Goal: Information Seeking & Learning: Find specific fact

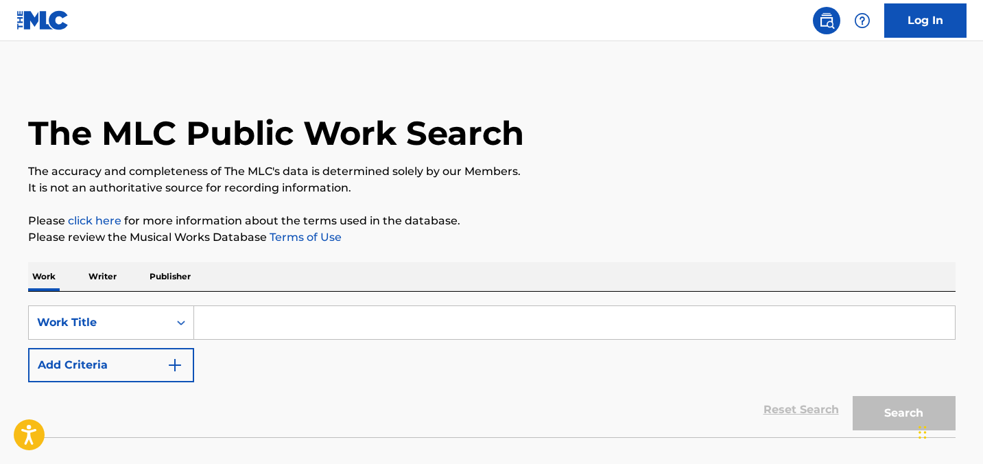
click at [362, 324] on input "Search Form" at bounding box center [574, 322] width 760 height 33
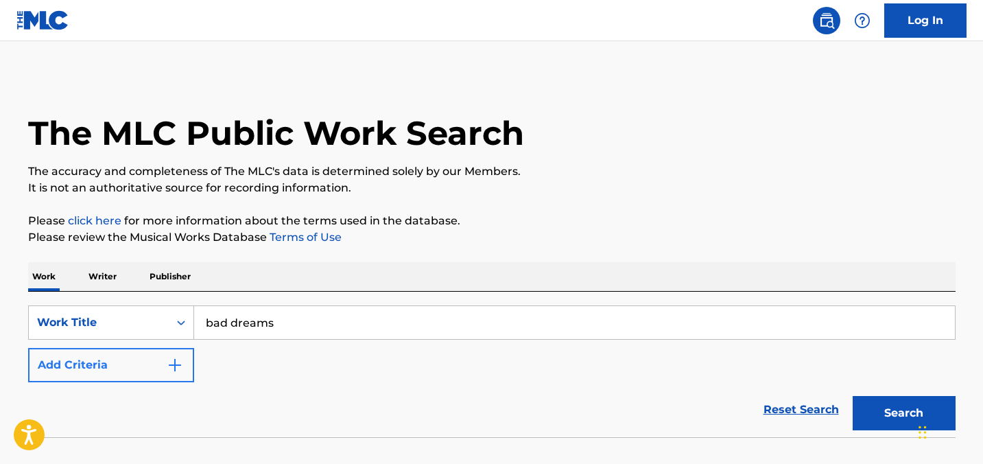
type input "bad dreams"
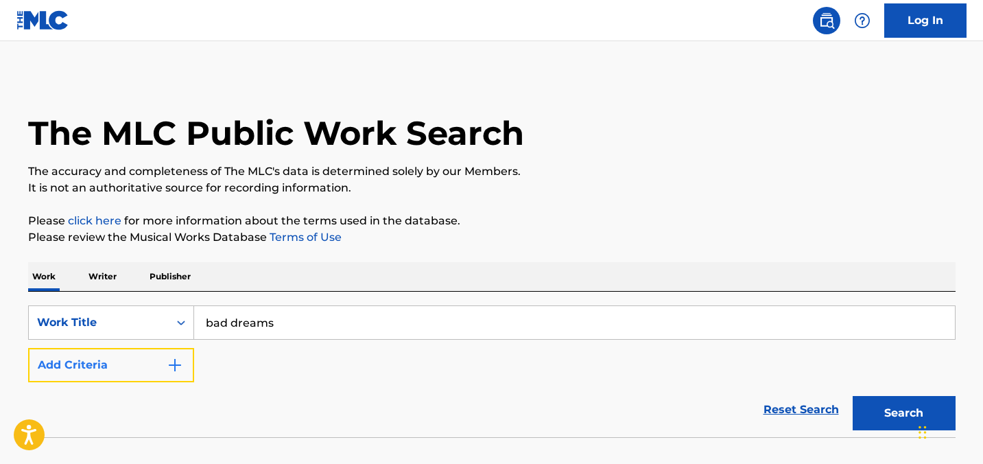
click at [112, 370] on button "Add Criteria" at bounding box center [111, 365] width 166 height 34
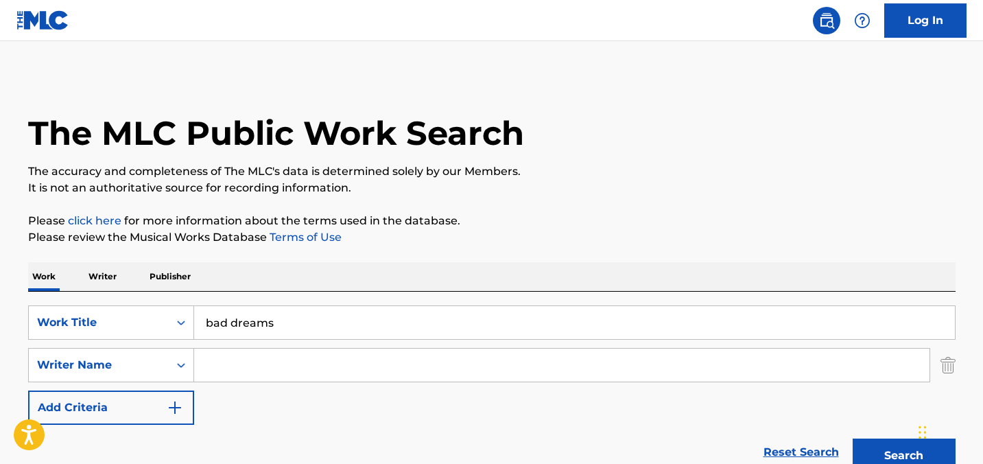
click at [294, 374] on input "Search Form" at bounding box center [561, 364] width 735 height 33
type input "[PERSON_NAME]"
click at [852, 438] on button "Search" at bounding box center [903, 455] width 103 height 34
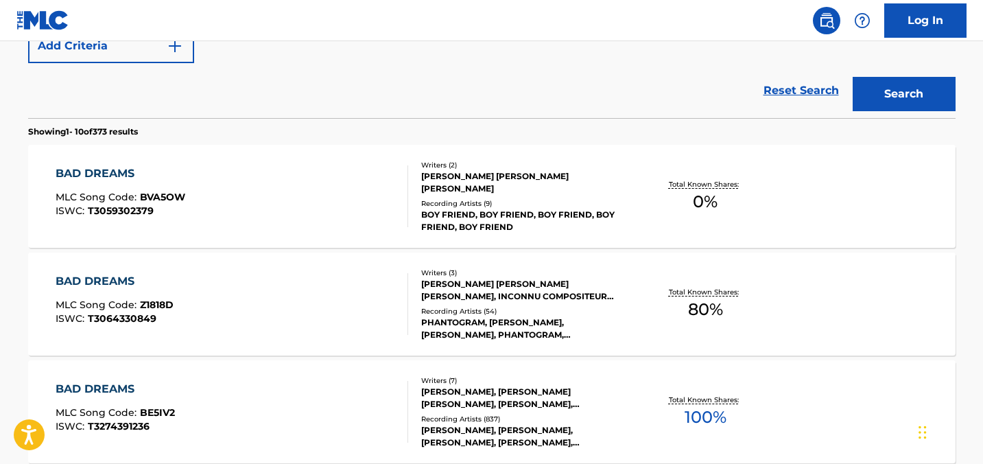
scroll to position [364, 0]
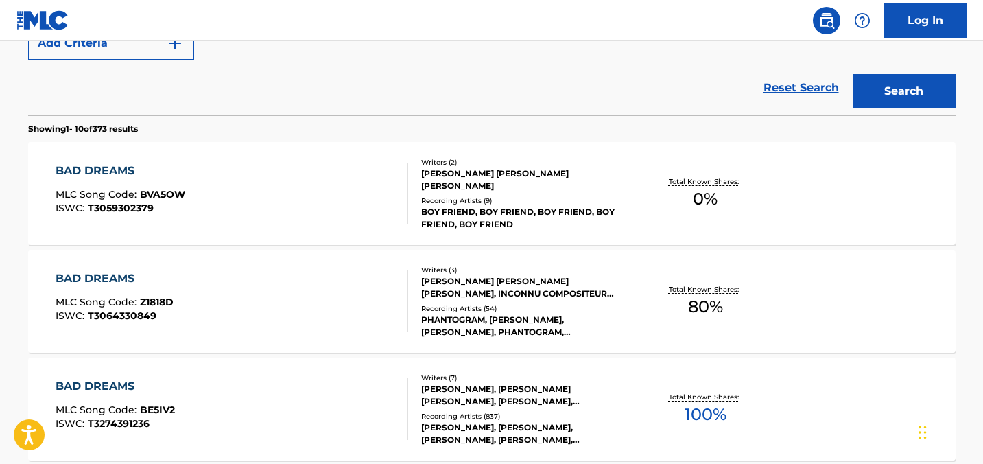
click at [135, 383] on div "BAD DREAMS" at bounding box center [115, 386] width 119 height 16
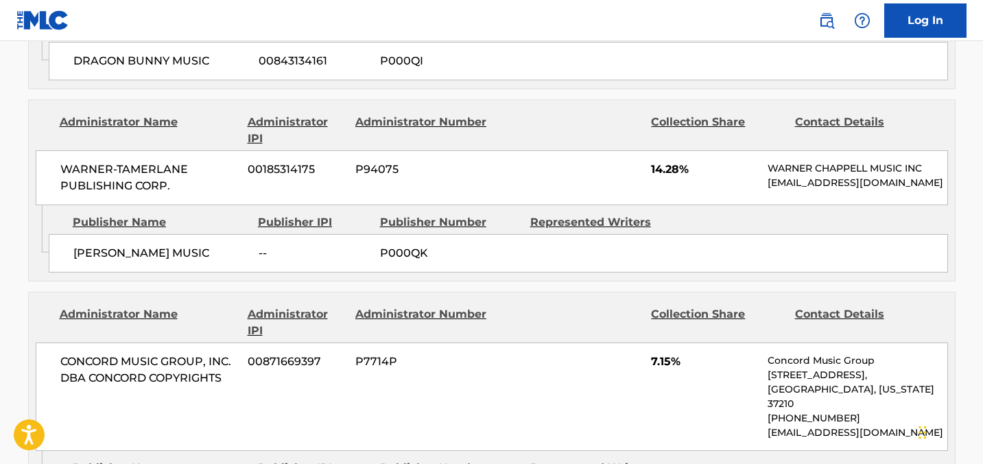
scroll to position [1939, 0]
